Goal: Book appointment/travel/reservation

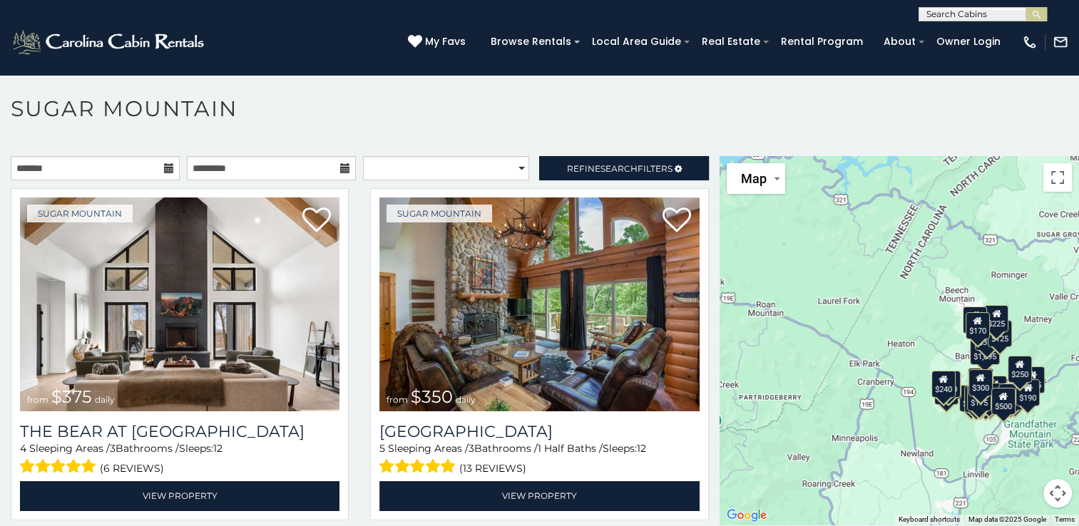
scroll to position [41, 0]
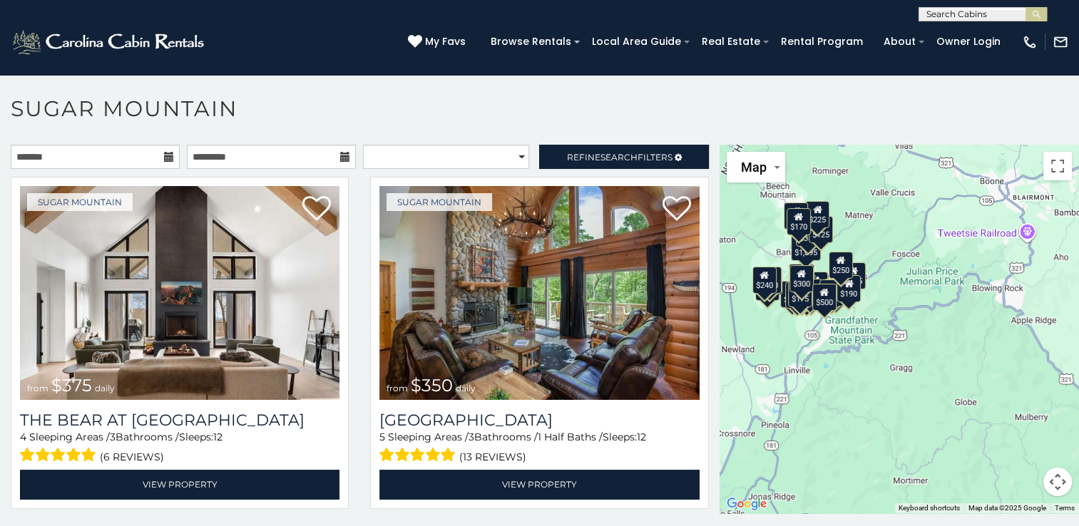
drag, startPoint x: 967, startPoint y: 429, endPoint x: 786, endPoint y: 335, distance: 203.8
click at [786, 335] on div "$375 $350 $350 $200 $375 $195 $265 $175 $190 $155 $290 $345 $175 $1,095 $195 $2…" at bounding box center [898, 329] width 359 height 369
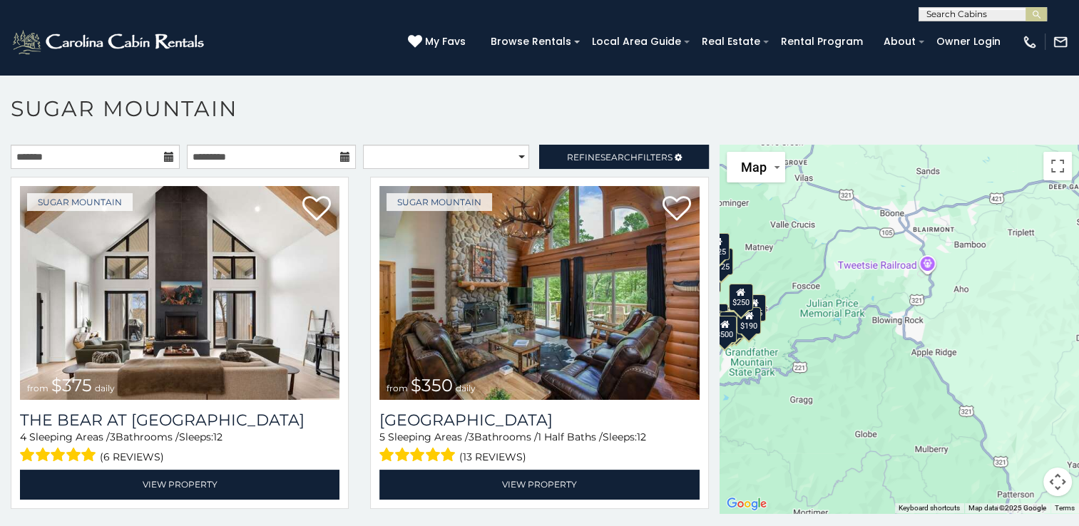
drag, startPoint x: 928, startPoint y: 378, endPoint x: 826, endPoint y: 409, distance: 106.5
click at [826, 409] on div "$375 $350 $350 $200 $375 $195 $265 $175 $190 $155 $290 $345 $175 $1,095 $195 $2…" at bounding box center [898, 329] width 359 height 369
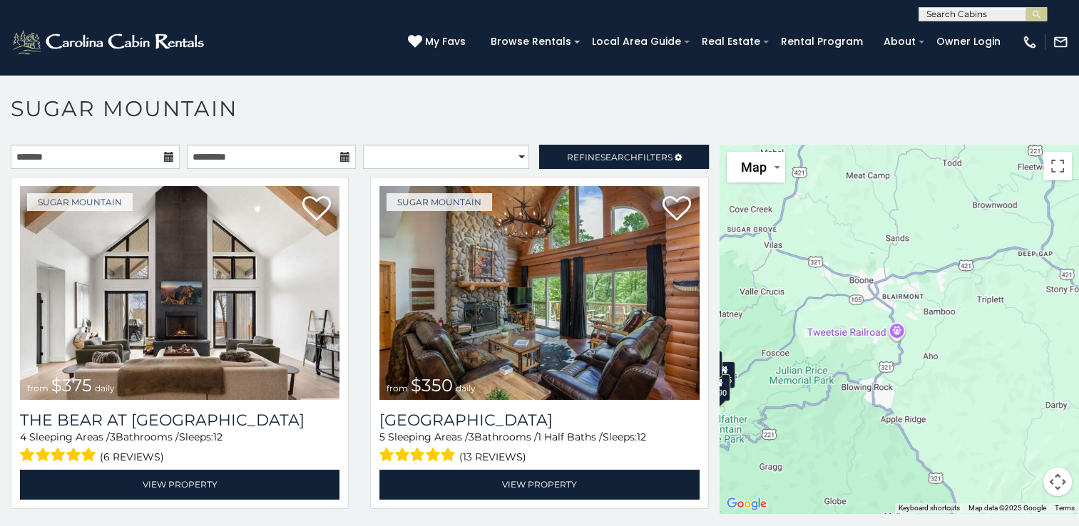
drag, startPoint x: 901, startPoint y: 396, endPoint x: 870, endPoint y: 465, distance: 75.7
click at [870, 465] on div "$375 $350 $350 $200 $375 $195 $265 $175 $190 $155 $290 $345 $175 $1,095 $195 $2…" at bounding box center [898, 329] width 359 height 369
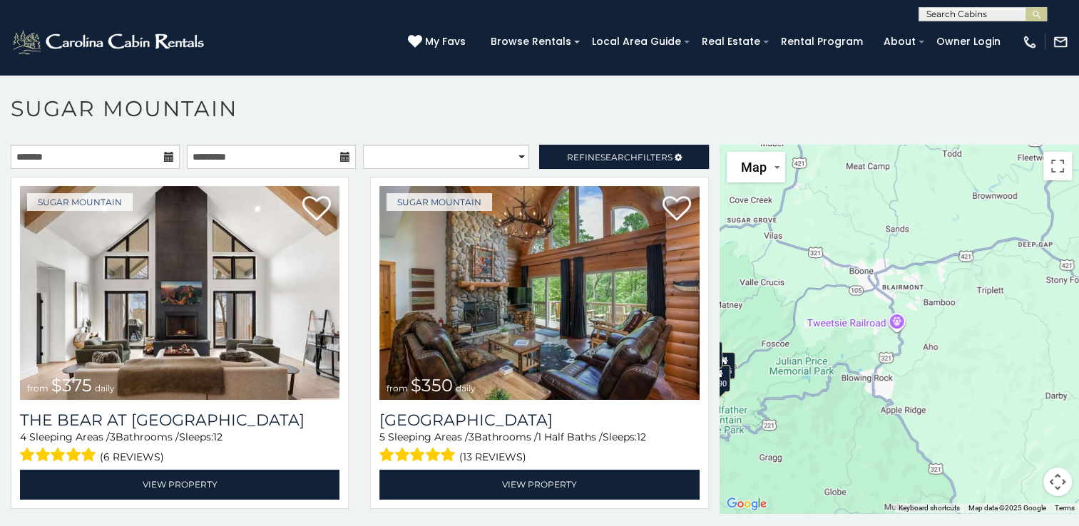
drag, startPoint x: 827, startPoint y: 366, endPoint x: 830, endPoint y: 357, distance: 9.7
click at [830, 357] on div "$375 $350 $350 $200 $375 $195 $265 $175 $190 $155 $290 $345 $175 $1,095 $195 $2…" at bounding box center [898, 329] width 359 height 369
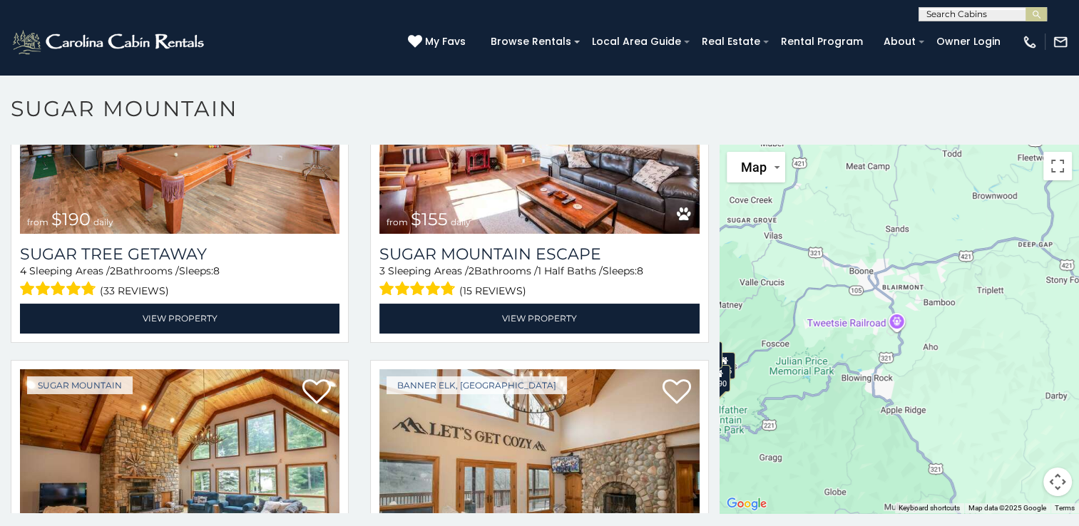
scroll to position [7, 0]
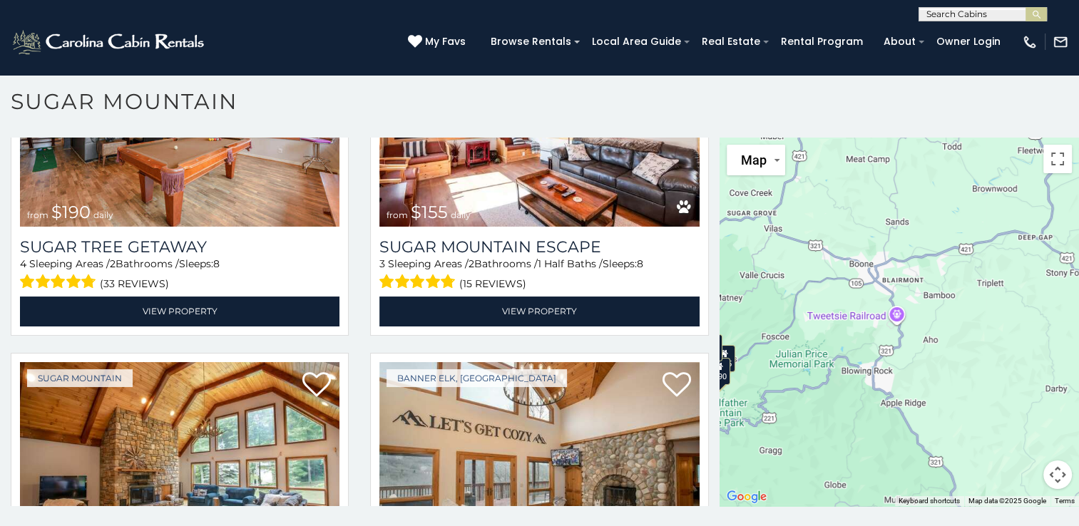
click at [1054, 478] on button "Map camera controls" at bounding box center [1057, 475] width 29 height 29
click at [1012, 481] on button "Zoom out" at bounding box center [1021, 475] width 29 height 29
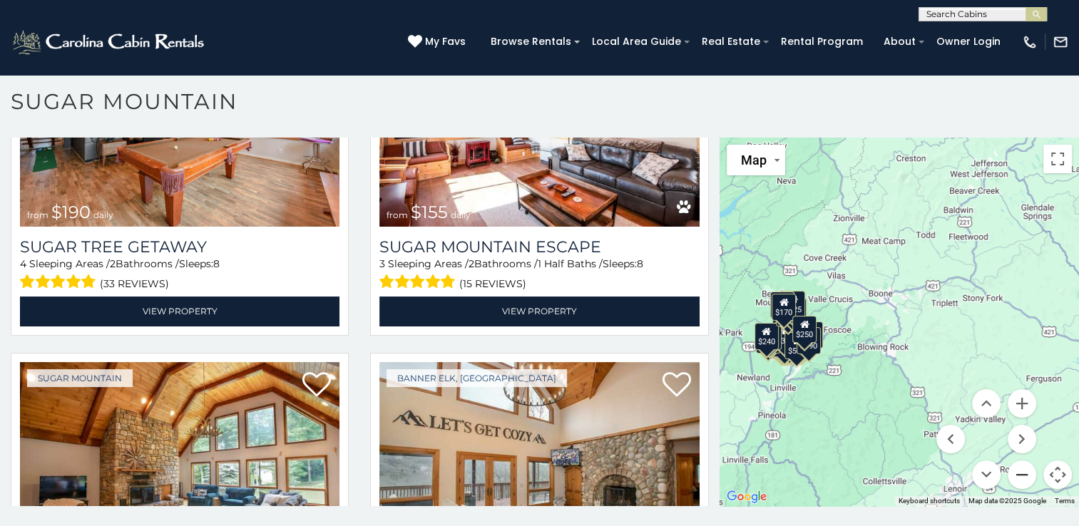
click at [1012, 481] on button "Zoom out" at bounding box center [1021, 475] width 29 height 29
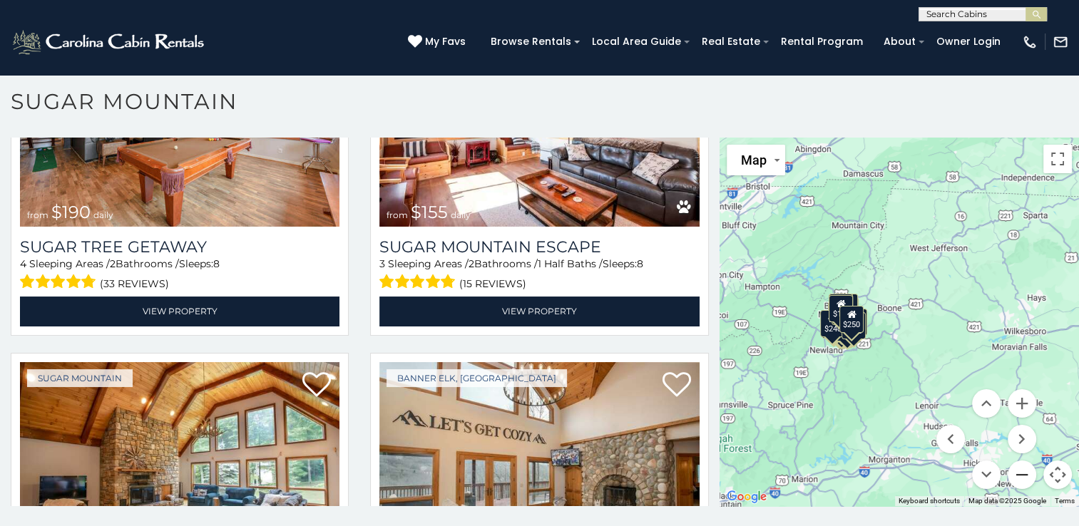
click at [1012, 481] on button "Zoom out" at bounding box center [1021, 475] width 29 height 29
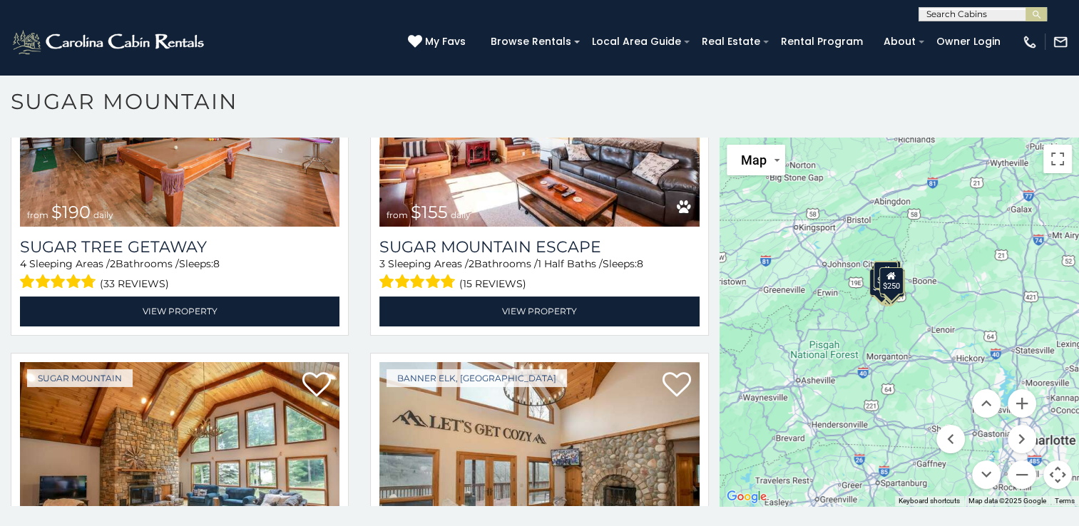
drag, startPoint x: 881, startPoint y: 378, endPoint x: 898, endPoint y: 346, distance: 36.4
click at [898, 345] on div "$375 $350 $350 $200 $375 $195 $265 $175 $190 $155 $290 $345 $175 $1,095 $195 $2…" at bounding box center [898, 322] width 359 height 369
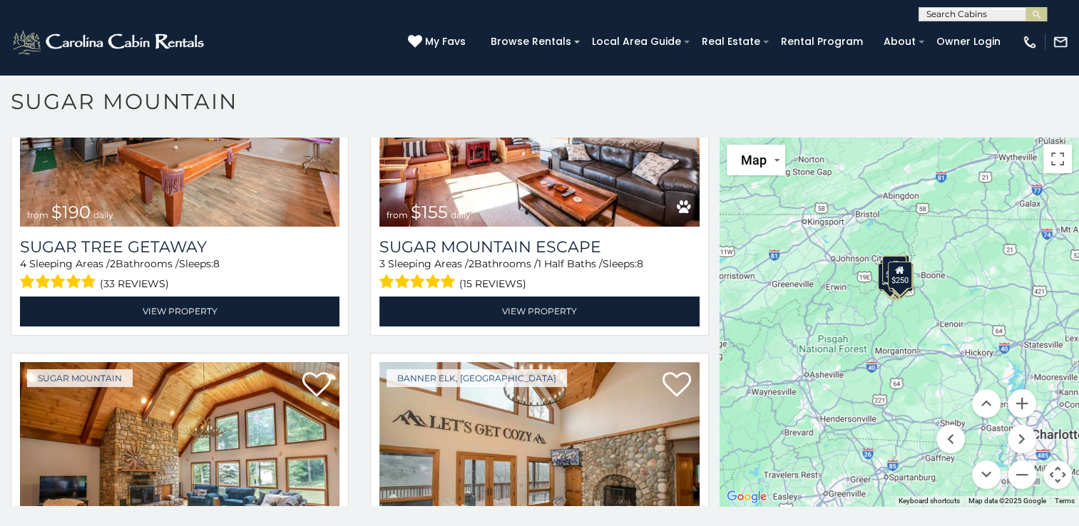
drag, startPoint x: 877, startPoint y: 395, endPoint x: 886, endPoint y: 386, distance: 12.1
click at [886, 386] on div "$375 $350 $350 $200 $375 $195 $265 $175 $190 $155 $290 $345 $175 $1,095 $195 $2…" at bounding box center [898, 322] width 359 height 369
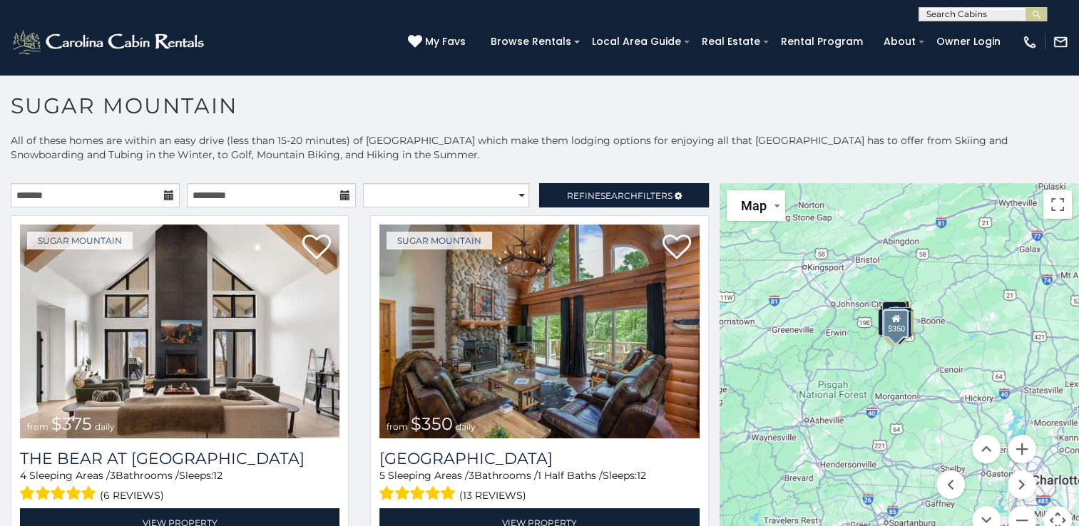
scroll to position [0, 0]
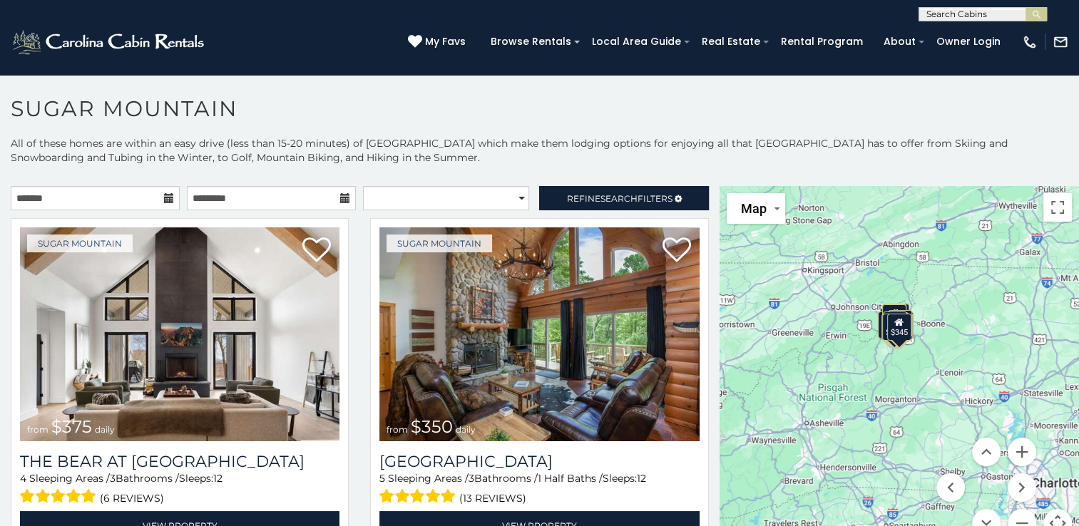
click at [165, 200] on icon at bounding box center [169, 198] width 10 height 10
click at [165, 195] on icon at bounding box center [169, 198] width 10 height 10
click at [115, 195] on input "text" at bounding box center [95, 198] width 169 height 24
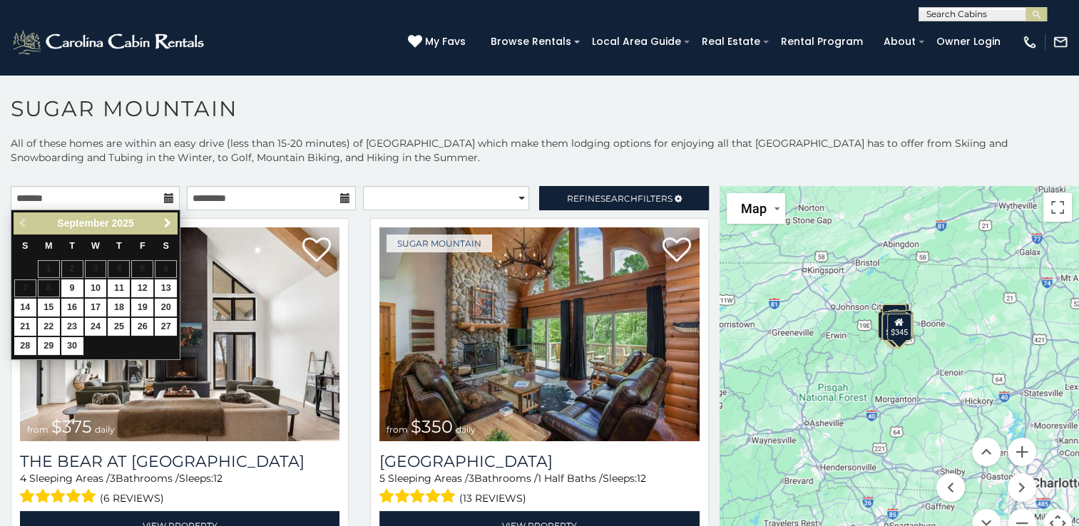
click at [163, 225] on span "Next" at bounding box center [167, 222] width 11 height 11
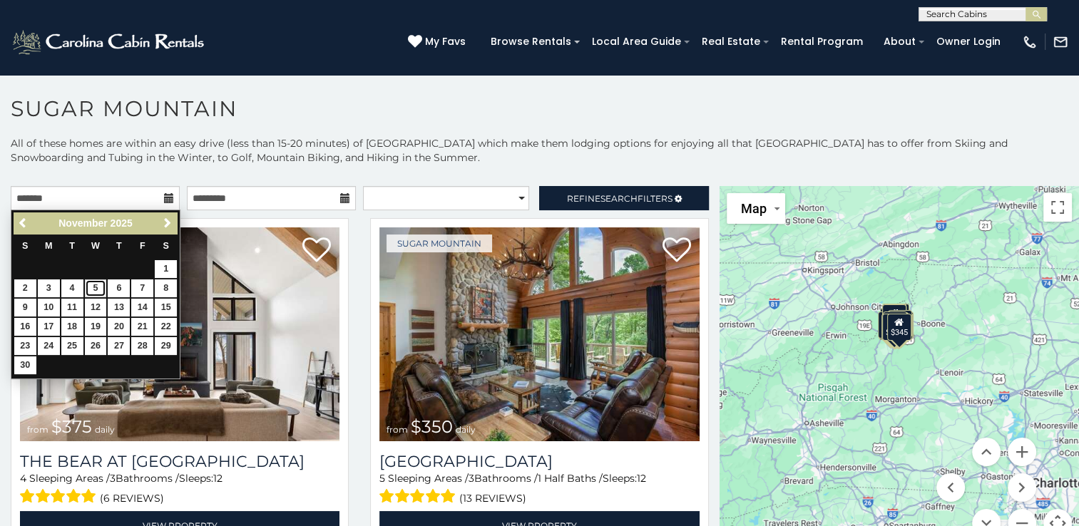
click at [93, 287] on link "5" at bounding box center [96, 288] width 22 height 18
type input "**********"
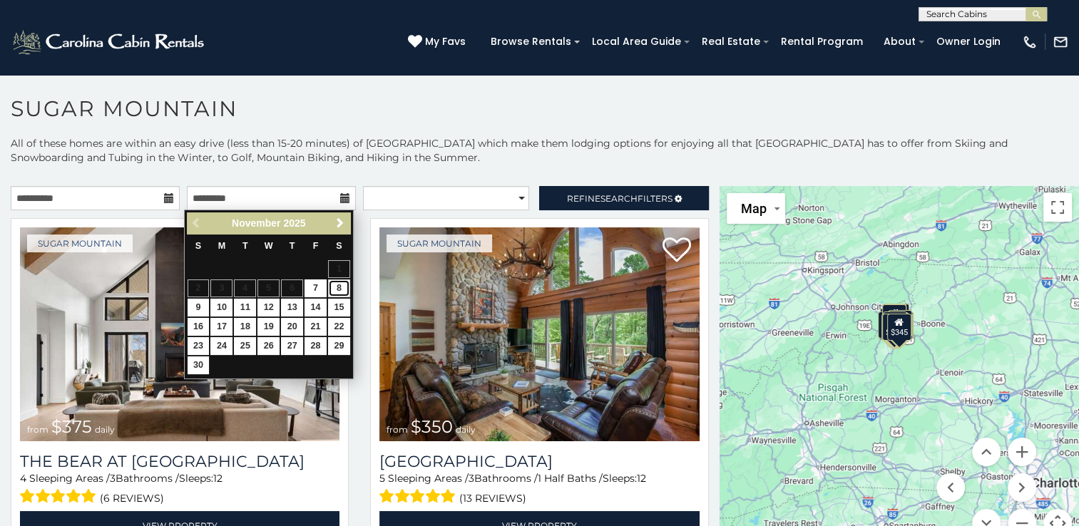
click at [334, 294] on link "8" at bounding box center [339, 288] width 22 height 18
type input "**********"
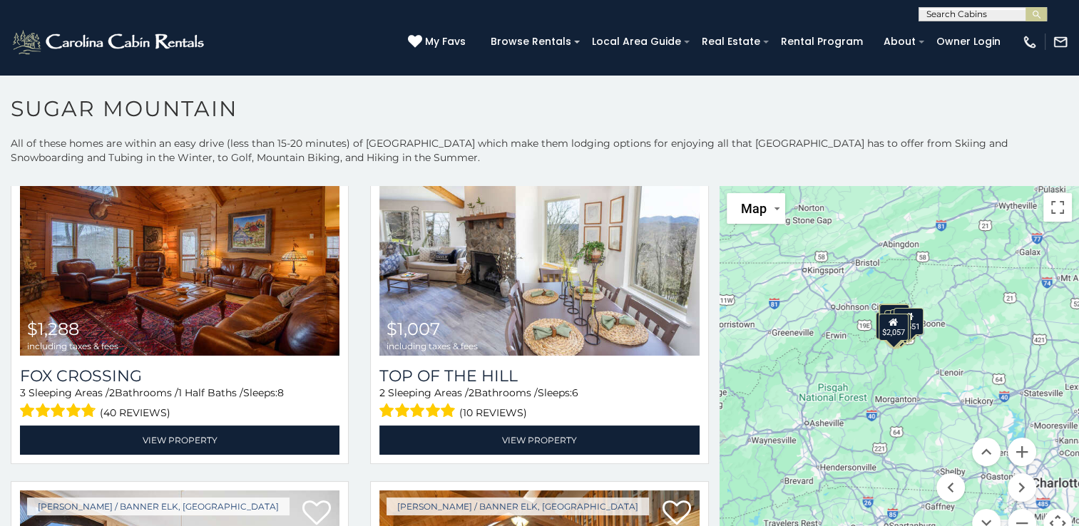
scroll to position [3457, 0]
